Goal: Information Seeking & Learning: Check status

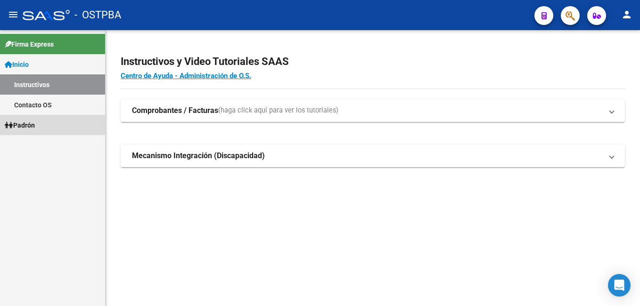
click at [41, 124] on link "Padrón" at bounding box center [52, 125] width 105 height 20
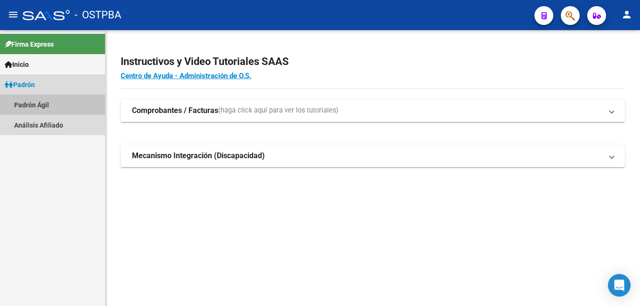
click at [30, 106] on link "Padrón Ágil" at bounding box center [52, 105] width 105 height 20
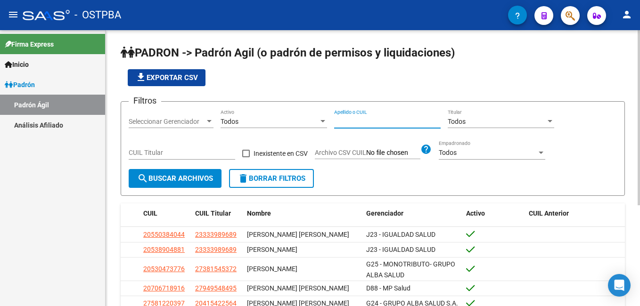
click at [340, 121] on input "Apellido o CUIL" at bounding box center [387, 122] width 107 height 8
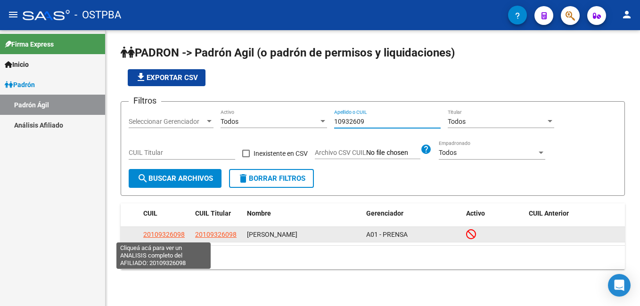
type input "10932609"
click at [161, 231] on span "20109326098" at bounding box center [163, 235] width 41 height 8
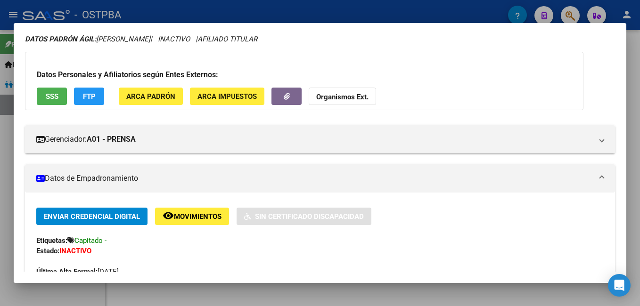
scroll to position [47, 0]
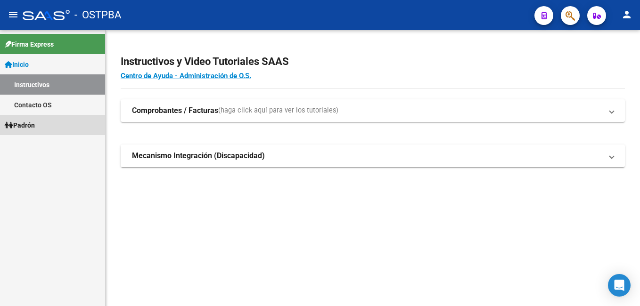
click at [30, 121] on span "Padrón" at bounding box center [20, 125] width 30 height 10
click at [14, 128] on span "Padrón" at bounding box center [20, 125] width 30 height 10
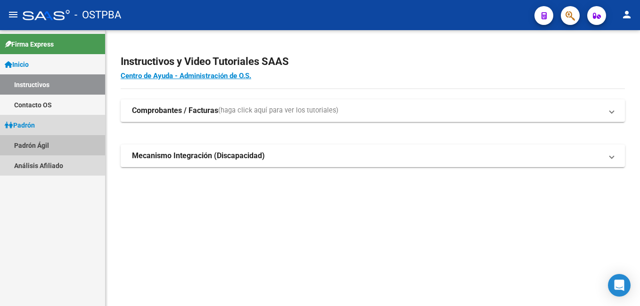
click at [16, 142] on link "Padrón Ágil" at bounding box center [52, 145] width 105 height 20
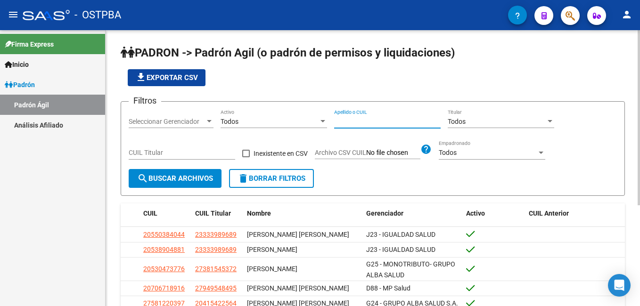
click at [348, 123] on input "Apellido o CUIL" at bounding box center [387, 122] width 107 height 8
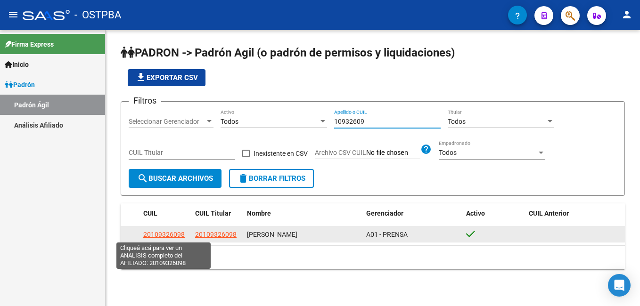
type input "10932609"
click at [154, 237] on span "20109326098" at bounding box center [163, 235] width 41 height 8
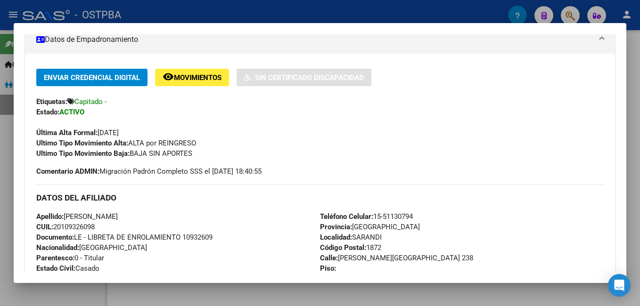
scroll to position [189, 0]
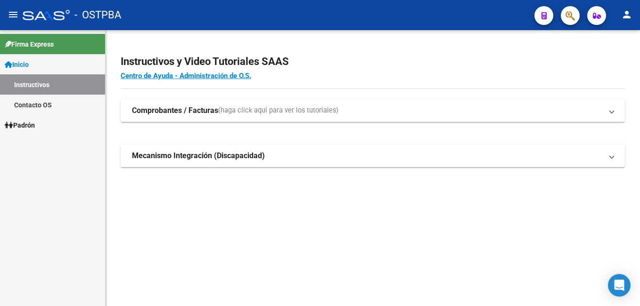
click at [35, 124] on span "Padrón" at bounding box center [20, 125] width 30 height 10
click at [33, 142] on link "Padrón Ágil" at bounding box center [52, 145] width 105 height 20
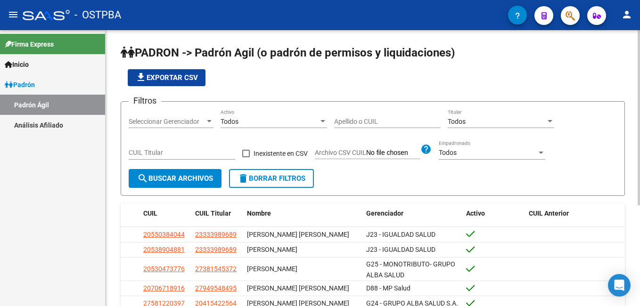
click at [334, 117] on div "Apellido o CUIL" at bounding box center [387, 118] width 107 height 19
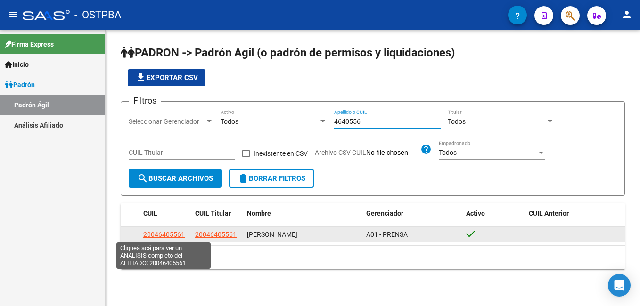
type input "4640556"
click at [171, 233] on span "20046405561" at bounding box center [163, 235] width 41 height 8
type textarea "20046405561"
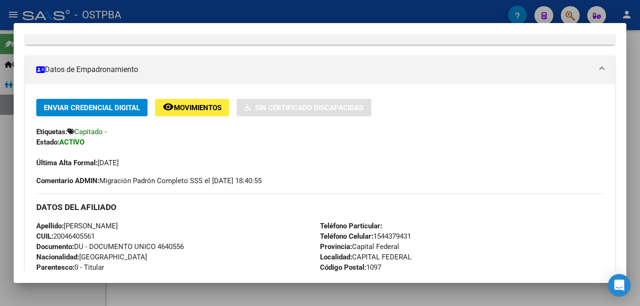
scroll to position [189, 0]
